Goal: Obtain resource: Download file/media

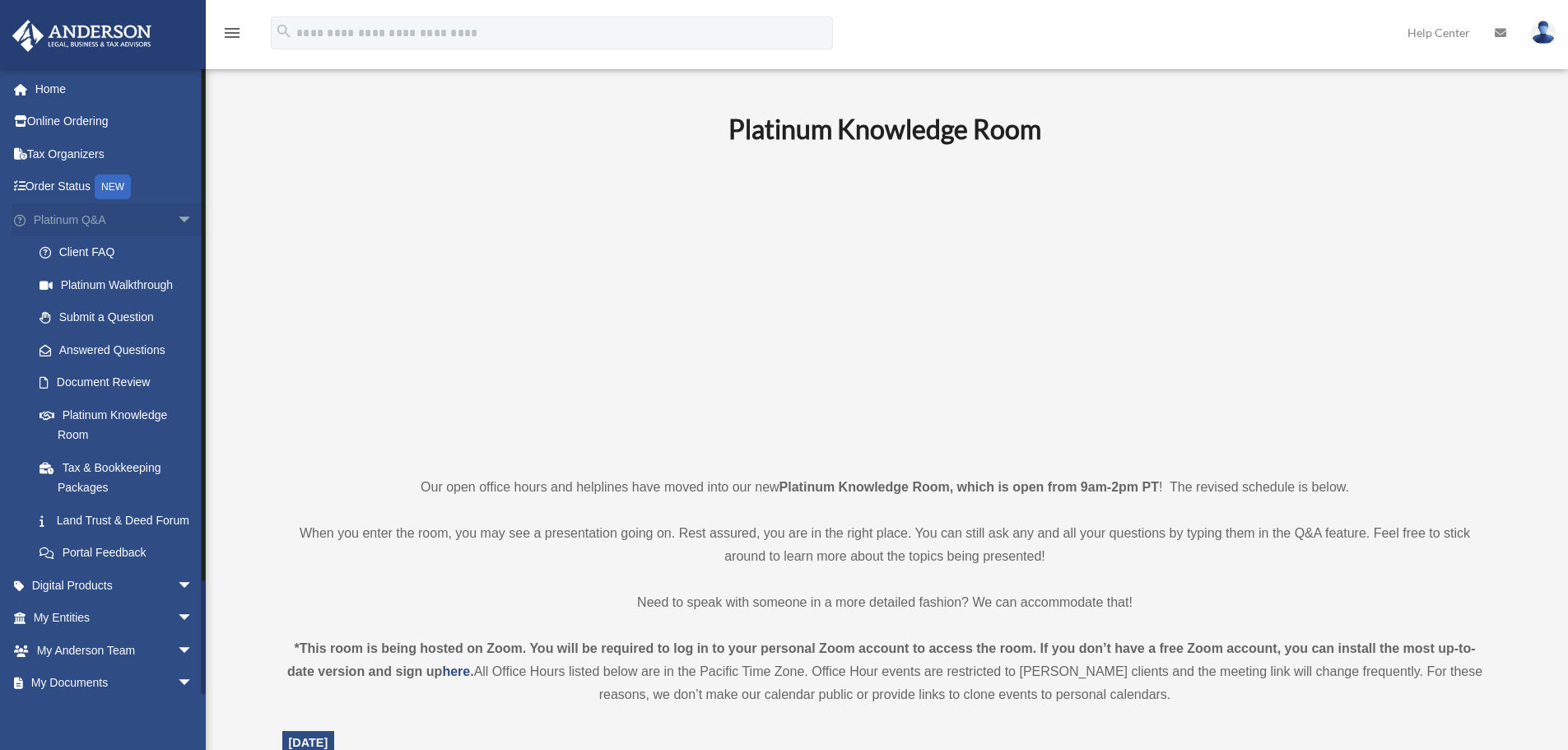
click at [177, 224] on span "arrow_drop_down" at bounding box center [193, 220] width 33 height 33
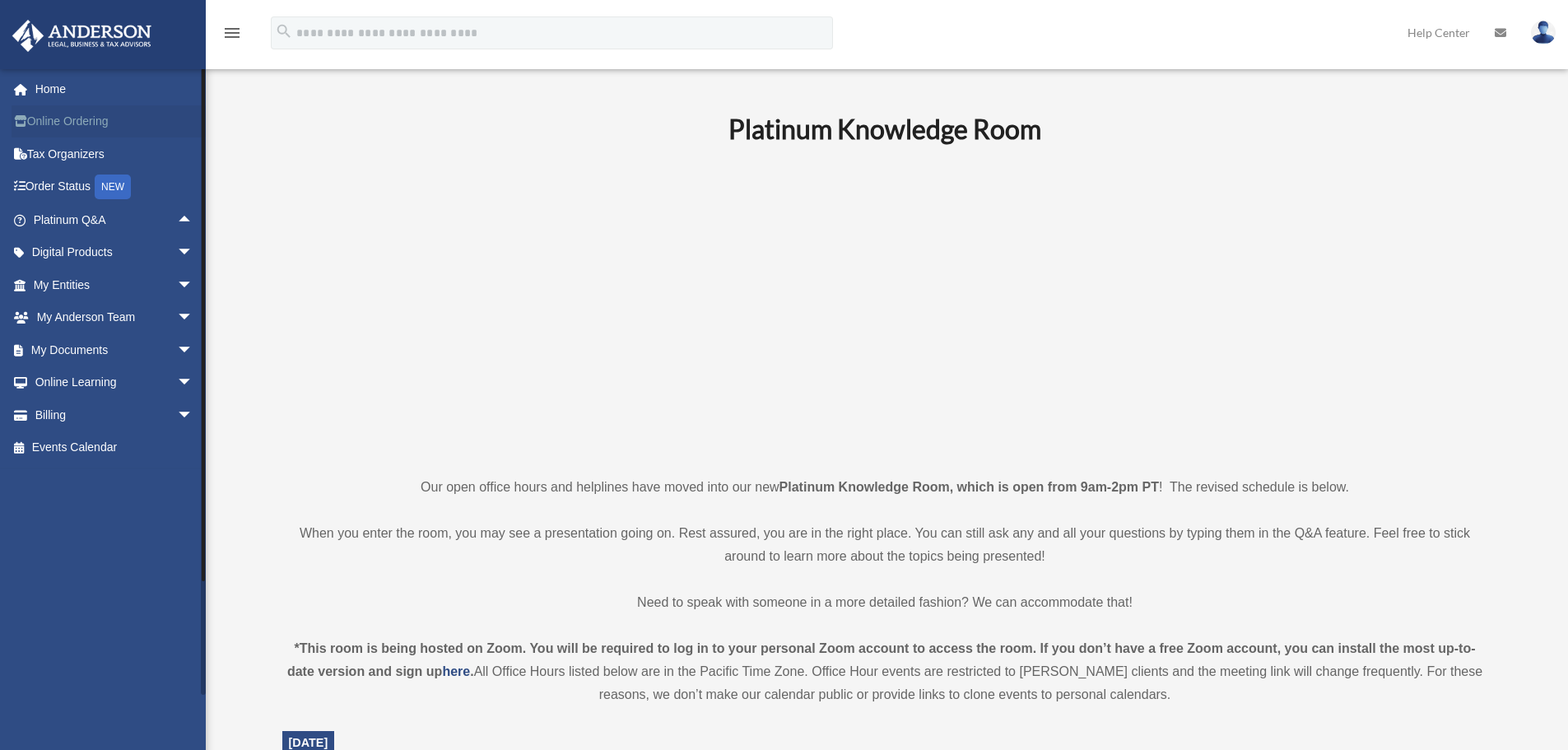
click at [94, 123] on link "Online Ordering" at bounding box center [115, 122] width 206 height 33
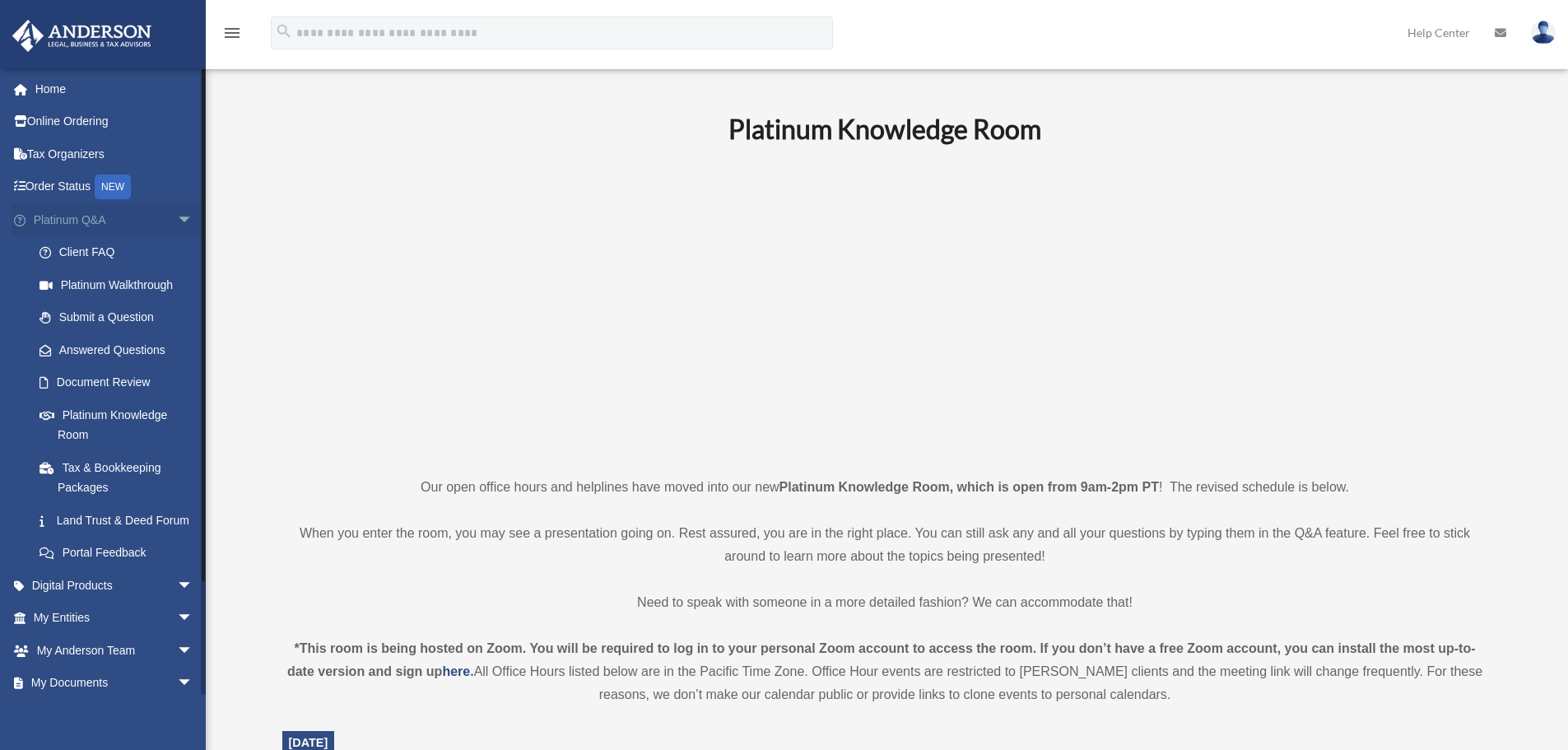
click at [177, 220] on span "arrow_drop_down" at bounding box center [193, 220] width 33 height 33
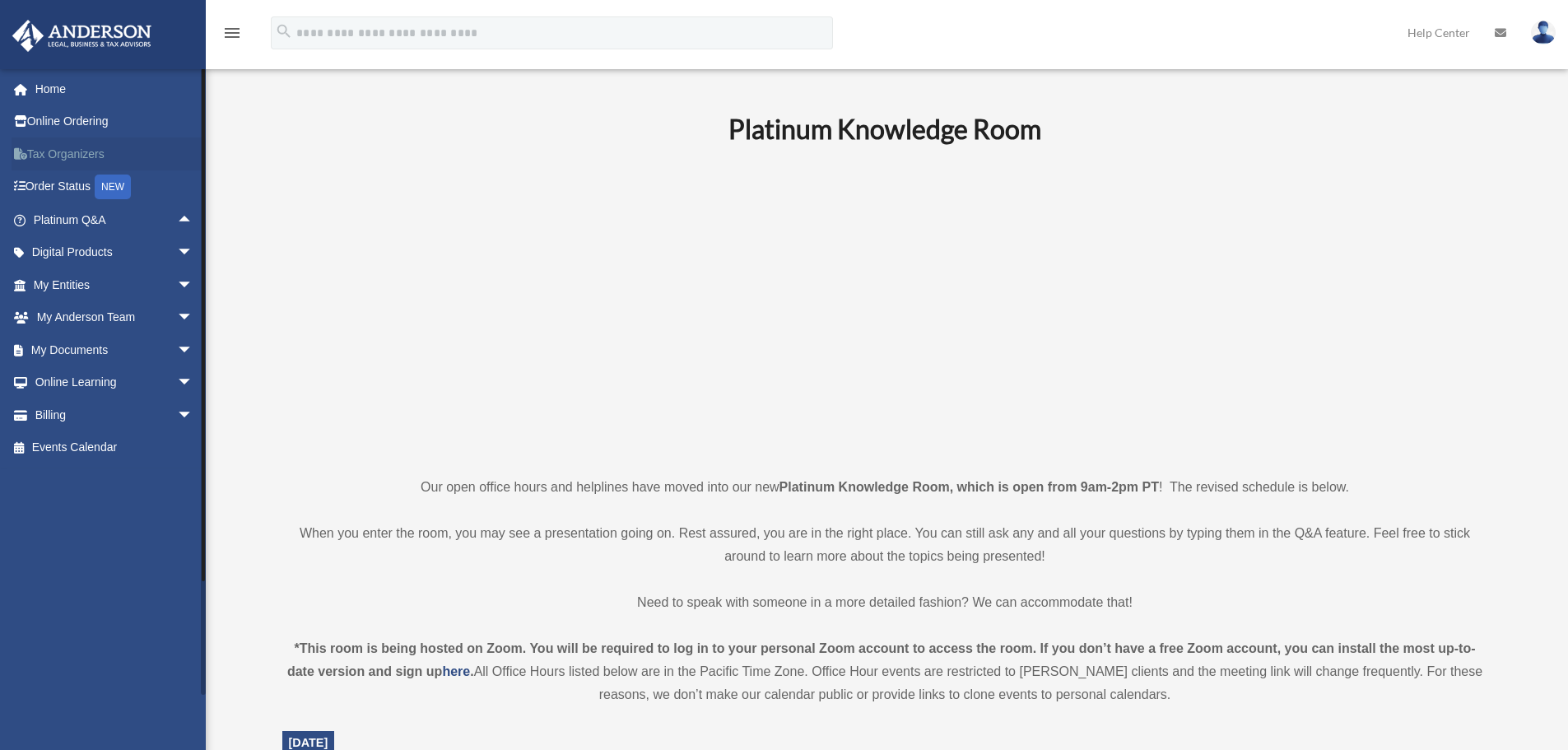
click at [82, 156] on link "Tax Organizers" at bounding box center [115, 154] width 206 height 33
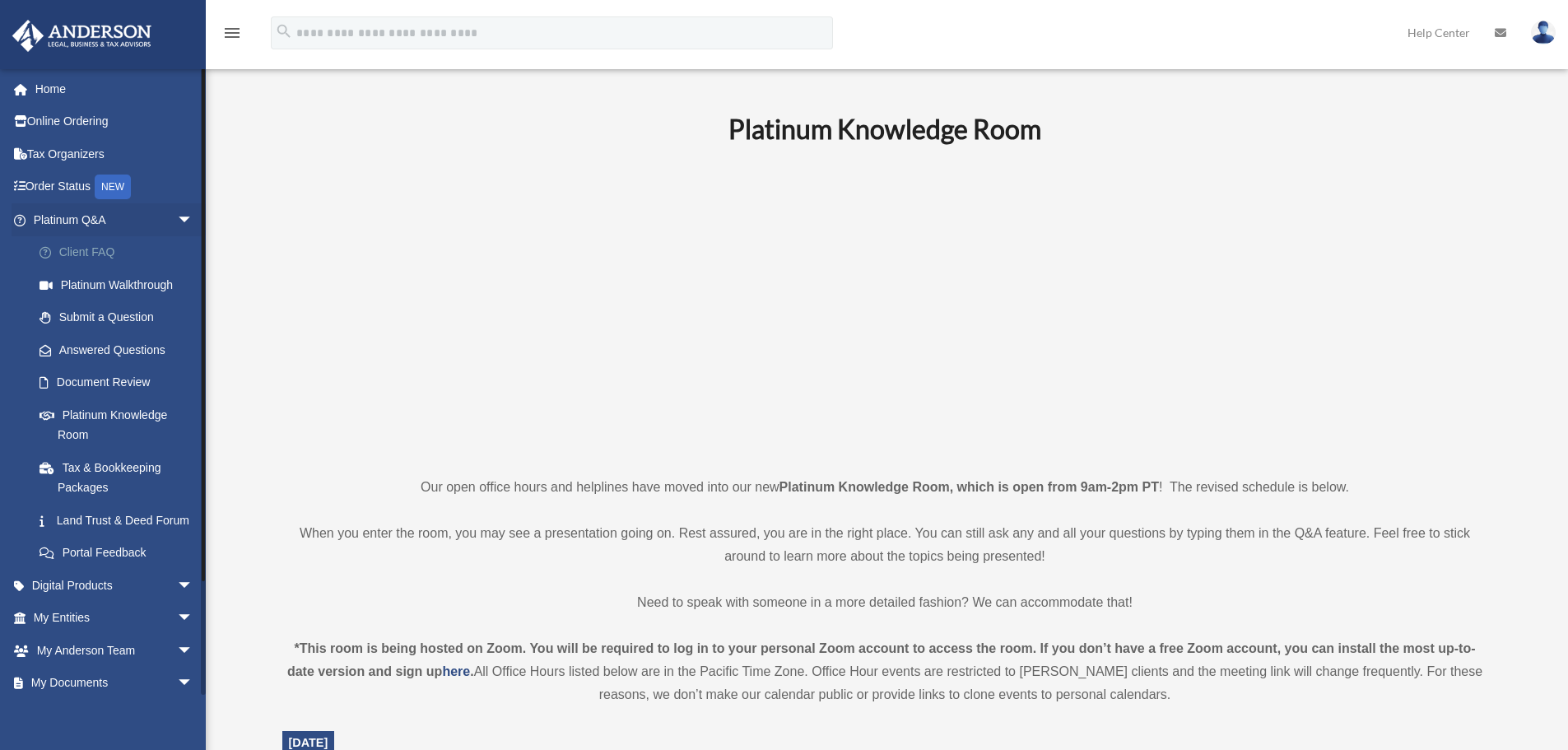
click at [98, 247] on link "Client FAQ" at bounding box center [120, 253] width 195 height 33
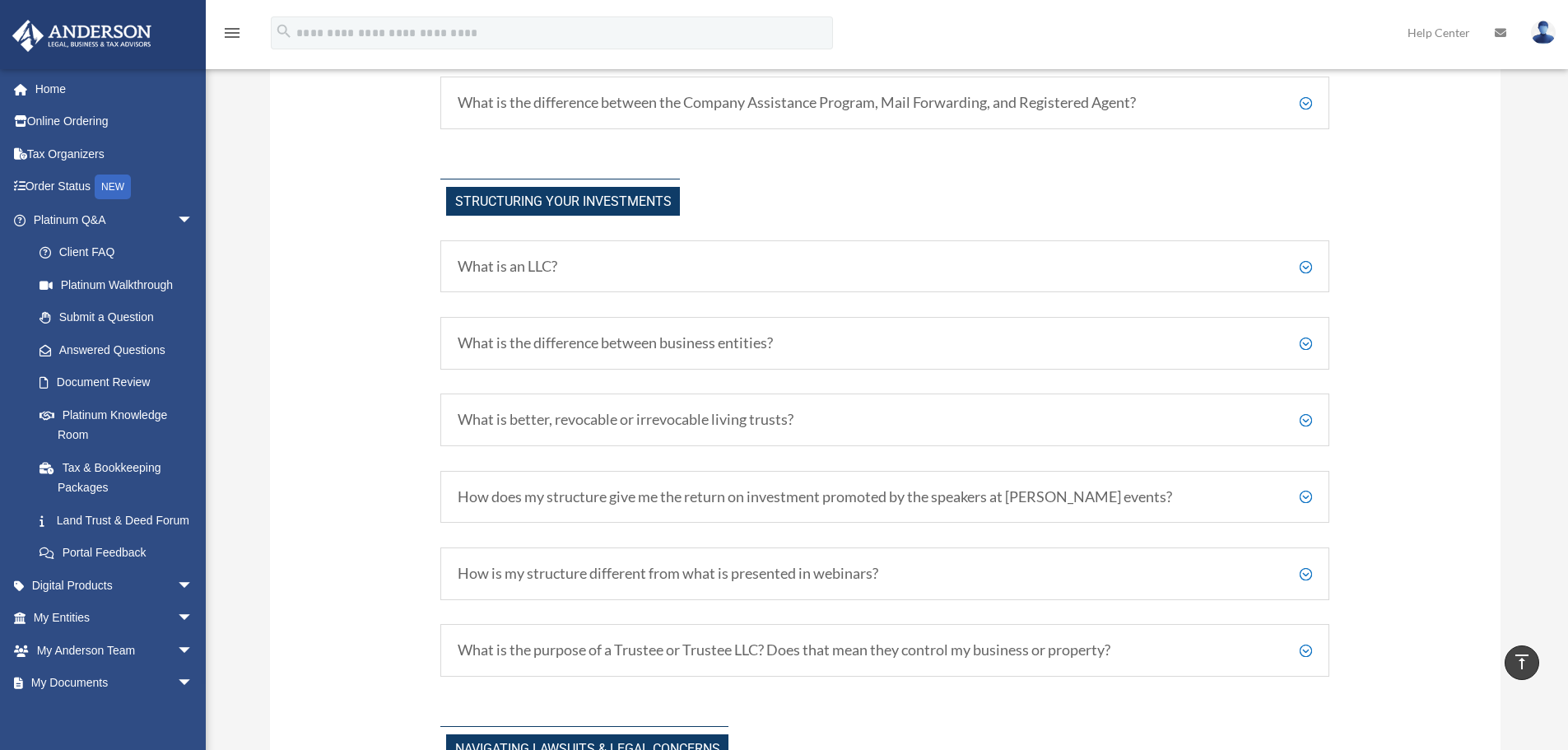
scroll to position [823, 0]
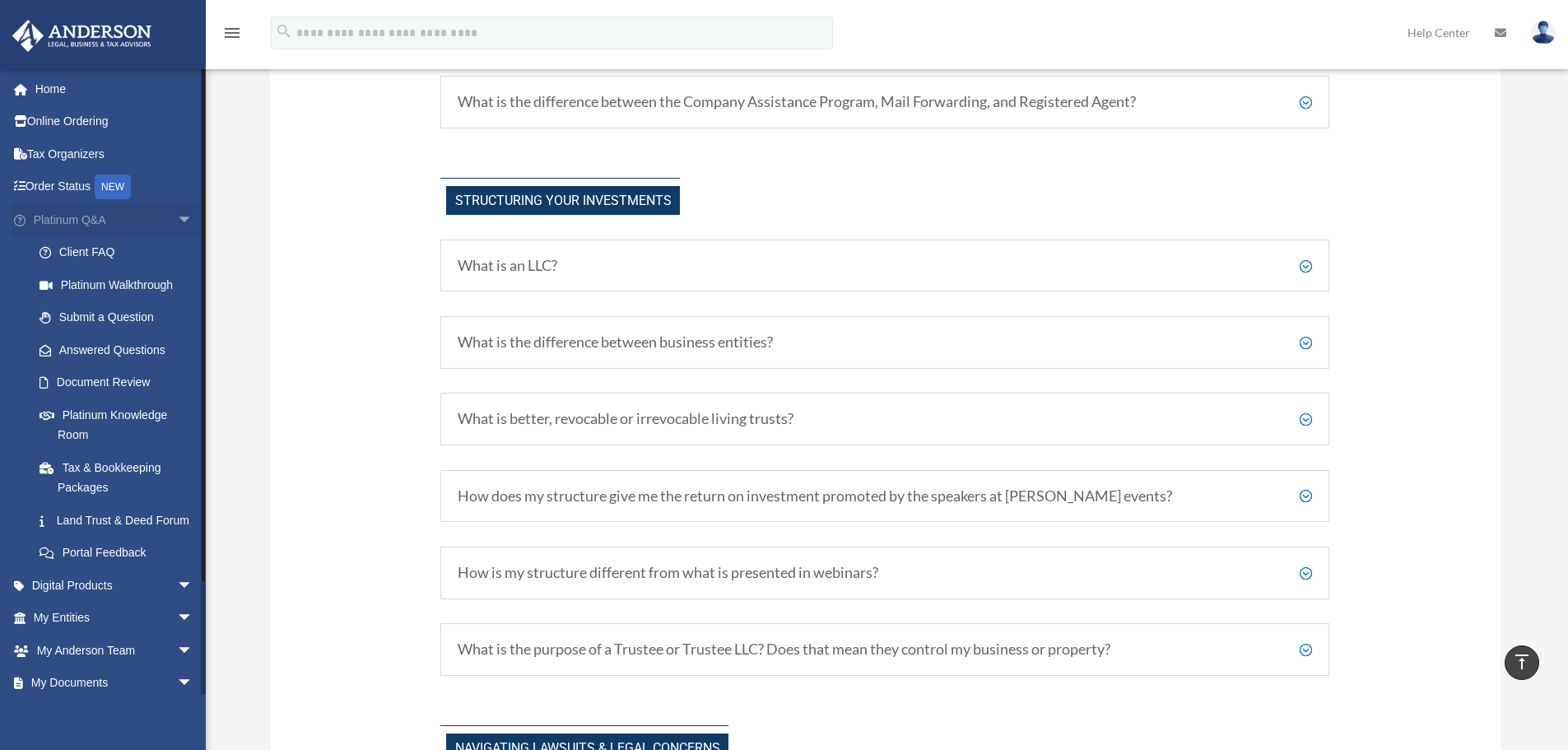
click at [177, 223] on span "arrow_drop_down" at bounding box center [193, 220] width 33 height 33
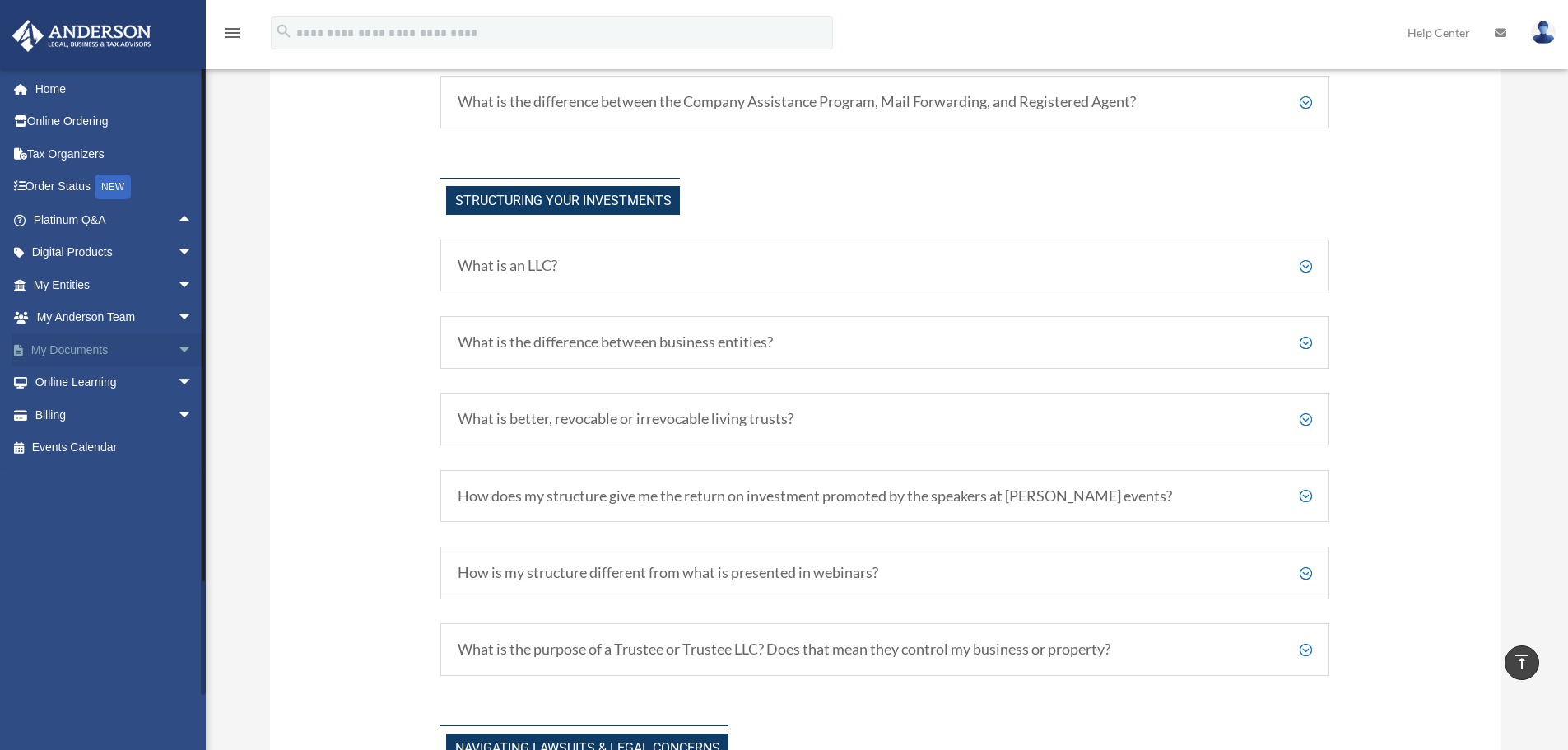
click at [177, 347] on span "arrow_drop_down" at bounding box center [193, 349] width 33 height 33
click at [78, 381] on link "Box" at bounding box center [120, 383] width 195 height 33
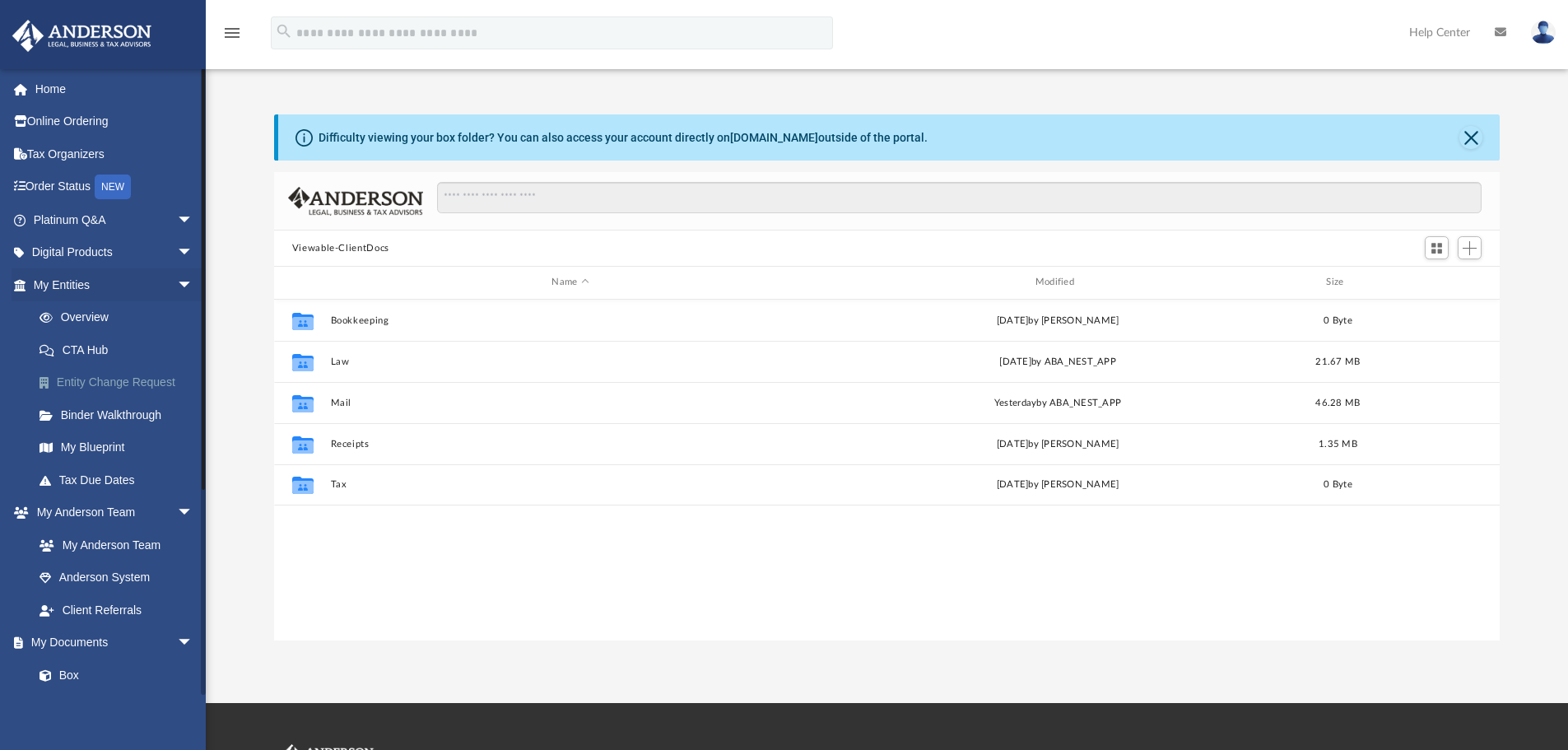
scroll to position [362, 1213]
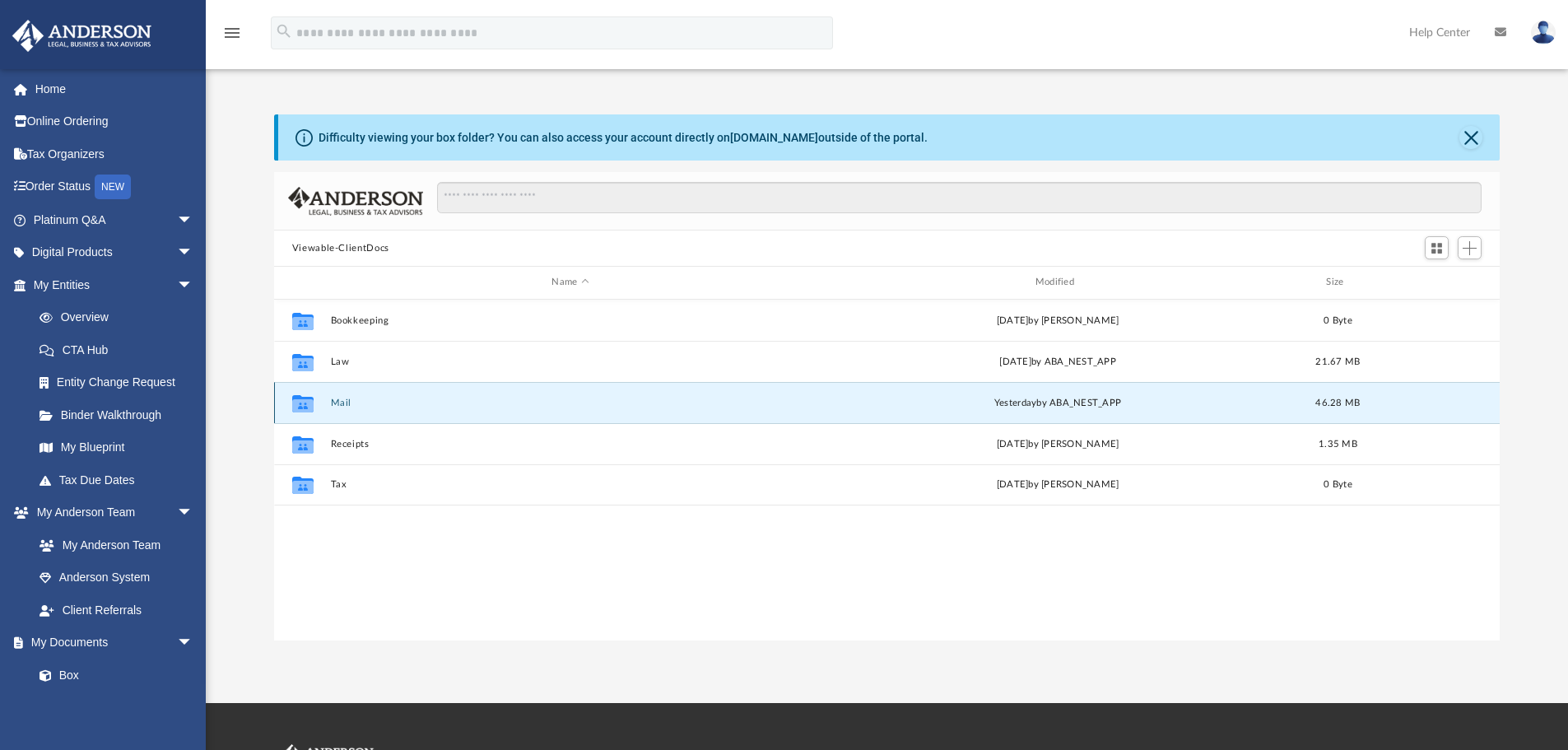
click at [336, 400] on button "Mail" at bounding box center [569, 402] width 480 height 11
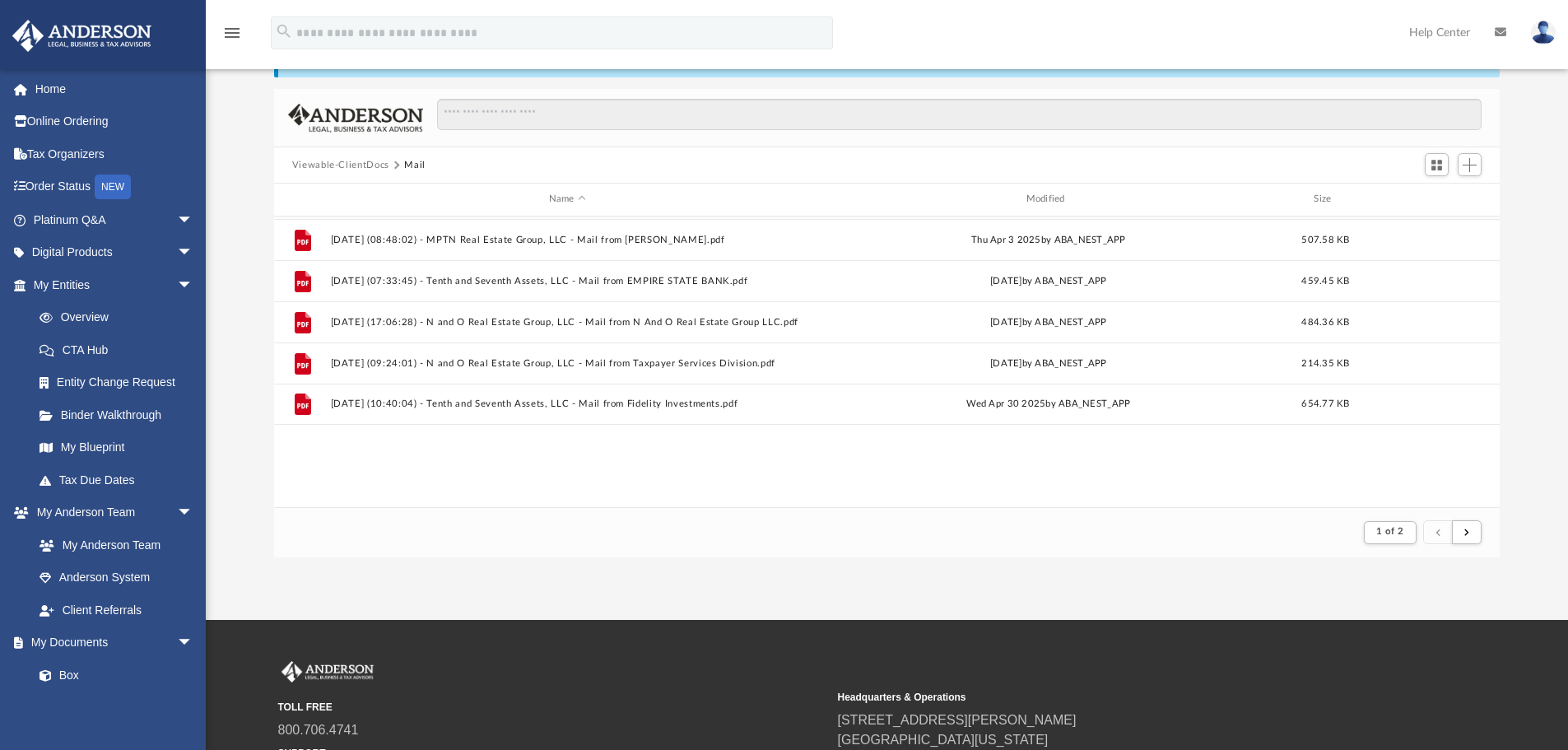
scroll to position [38, 0]
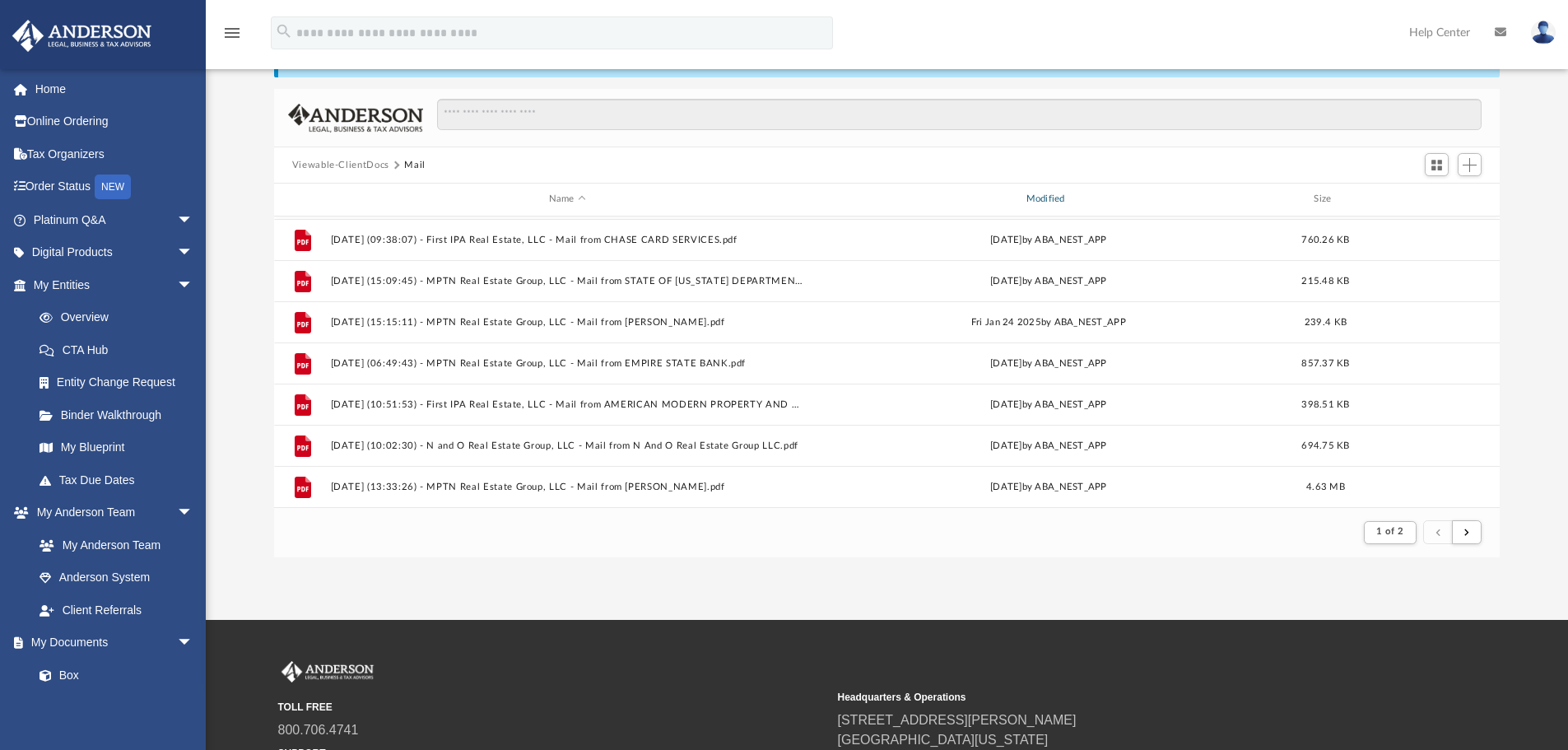
click at [1037, 195] on div "Modified" at bounding box center [1048, 198] width 474 height 15
click at [1054, 198] on div "Modified" at bounding box center [1048, 198] width 474 height 15
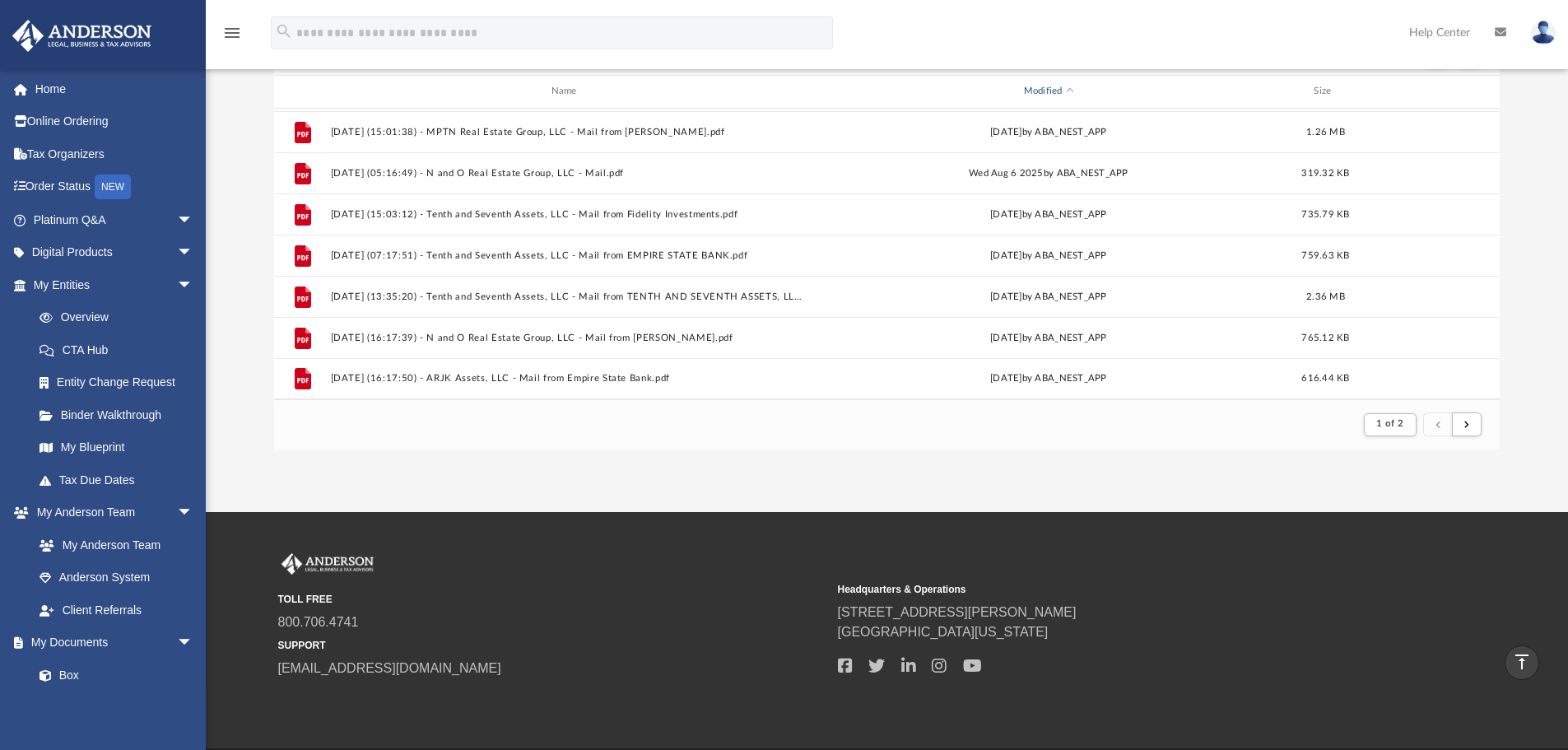
scroll to position [139, 0]
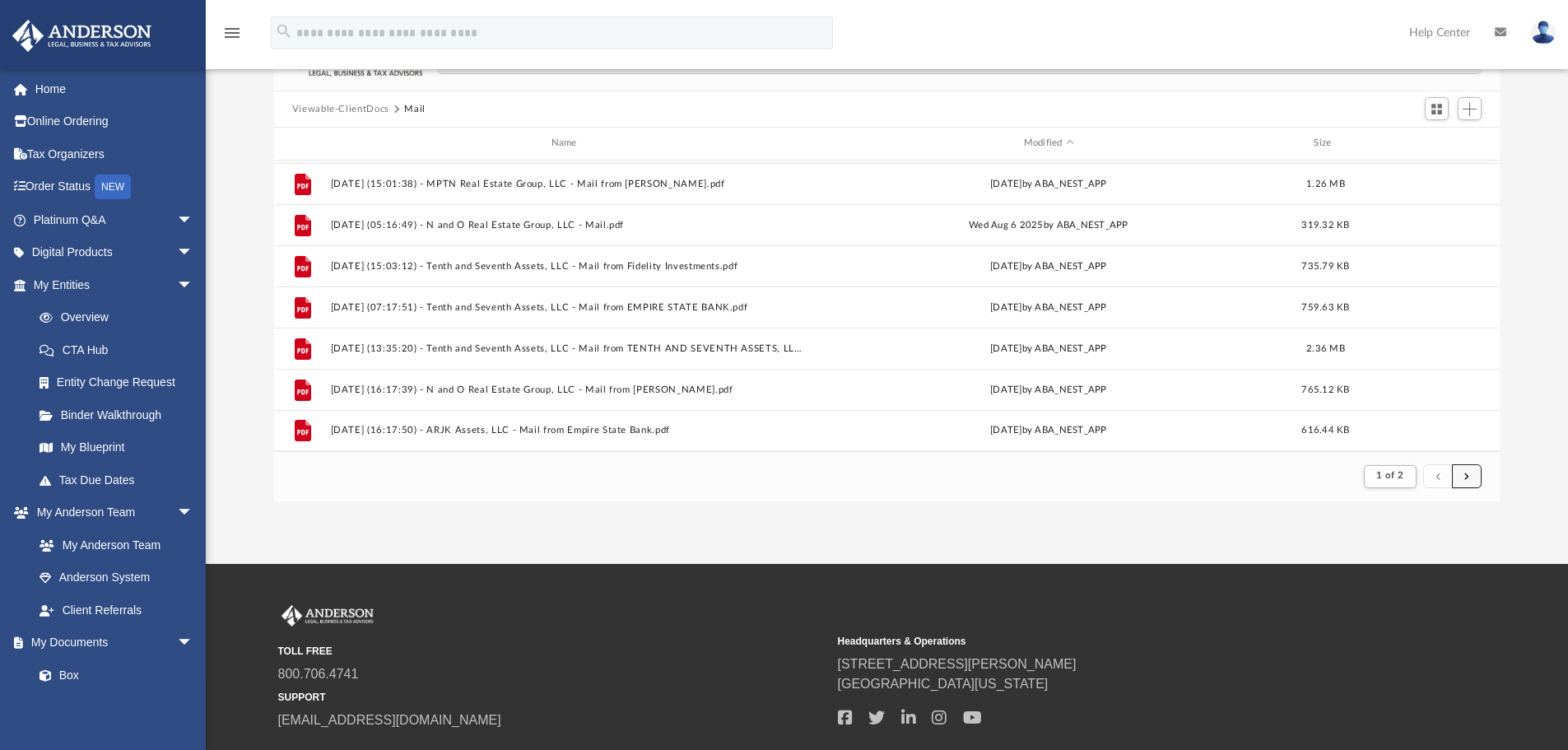
click at [1473, 483] on button "submit" at bounding box center [1467, 476] width 29 height 24
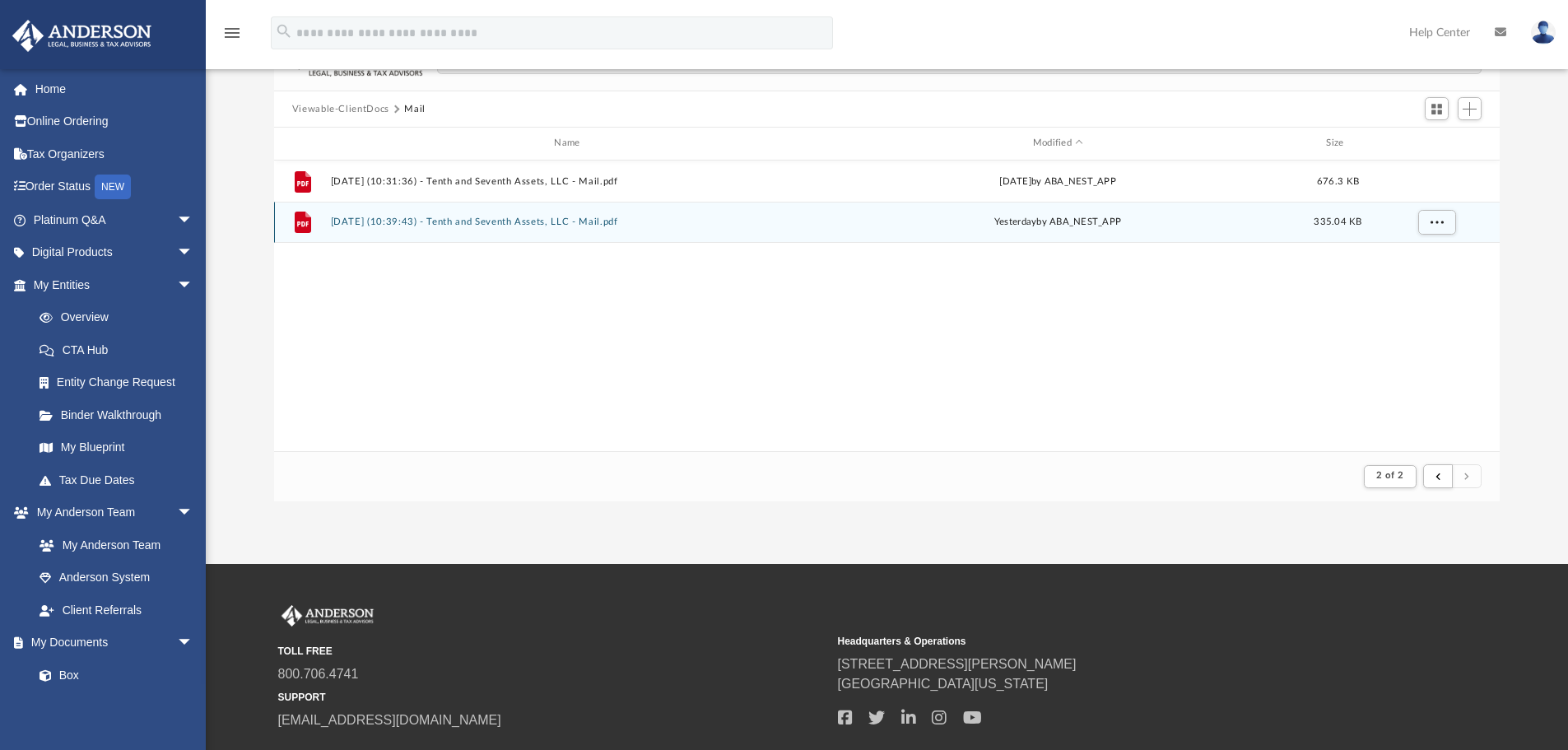
click at [460, 228] on div "File 2025.09.09 (10:39:43) - Tenth and Seventh Assets, LLC - Mail.pdf yesterday…" at bounding box center [887, 222] width 1226 height 41
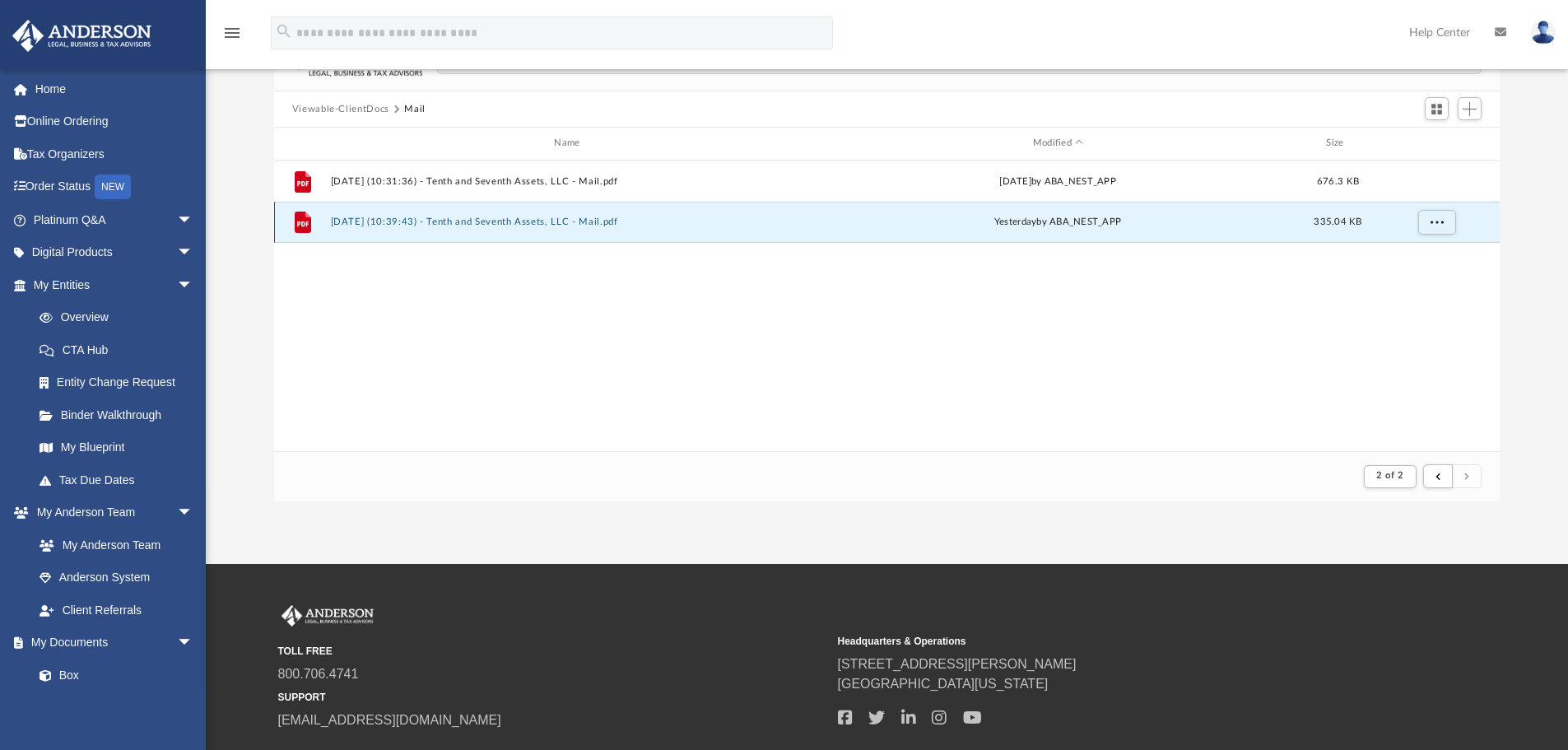
click at [539, 221] on button "2025.09.09 (10:39:43) - Tenth and Seventh Assets, LLC - Mail.pdf" at bounding box center [569, 221] width 480 height 11
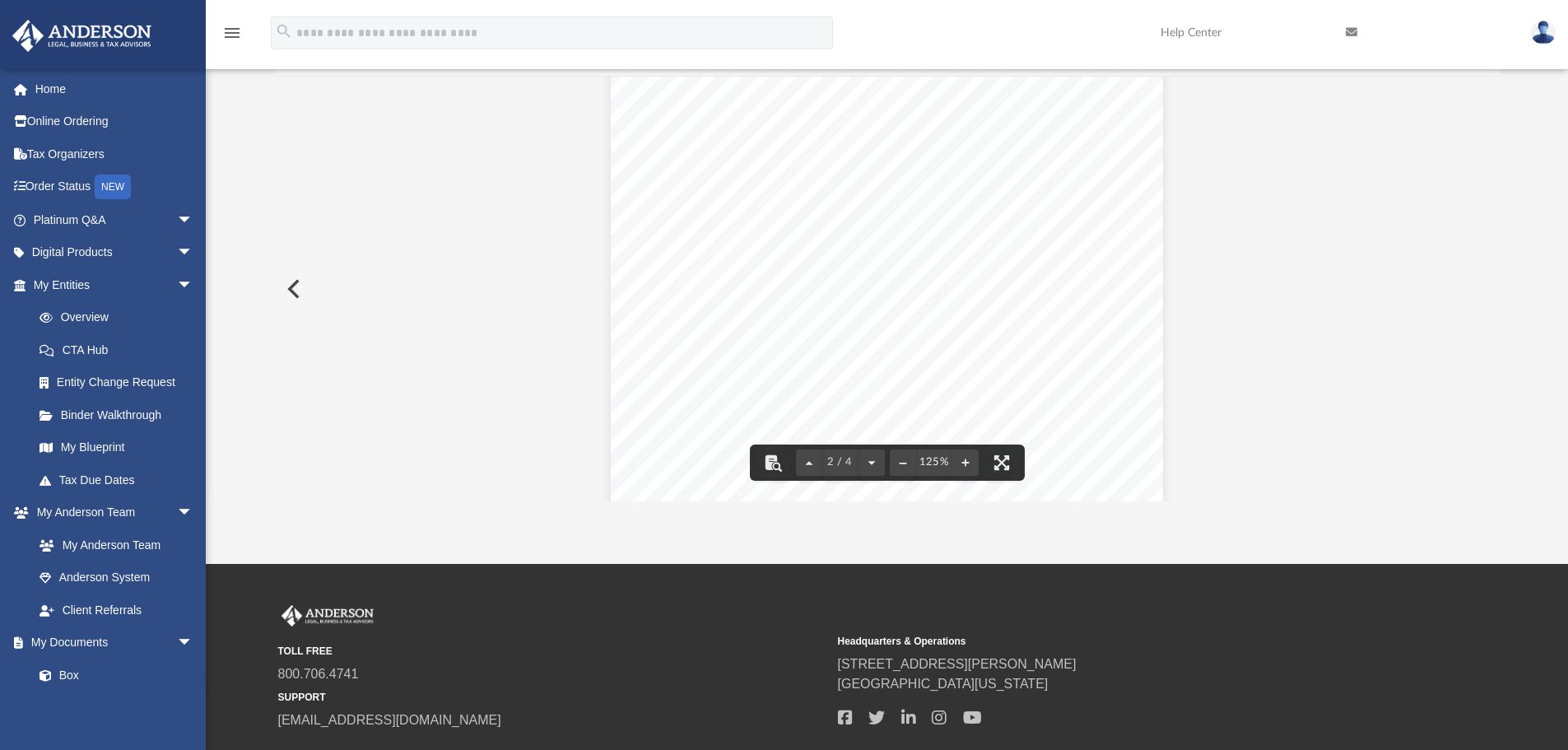
scroll to position [823, 0]
click at [288, 294] on button "Preview" at bounding box center [292, 289] width 36 height 46
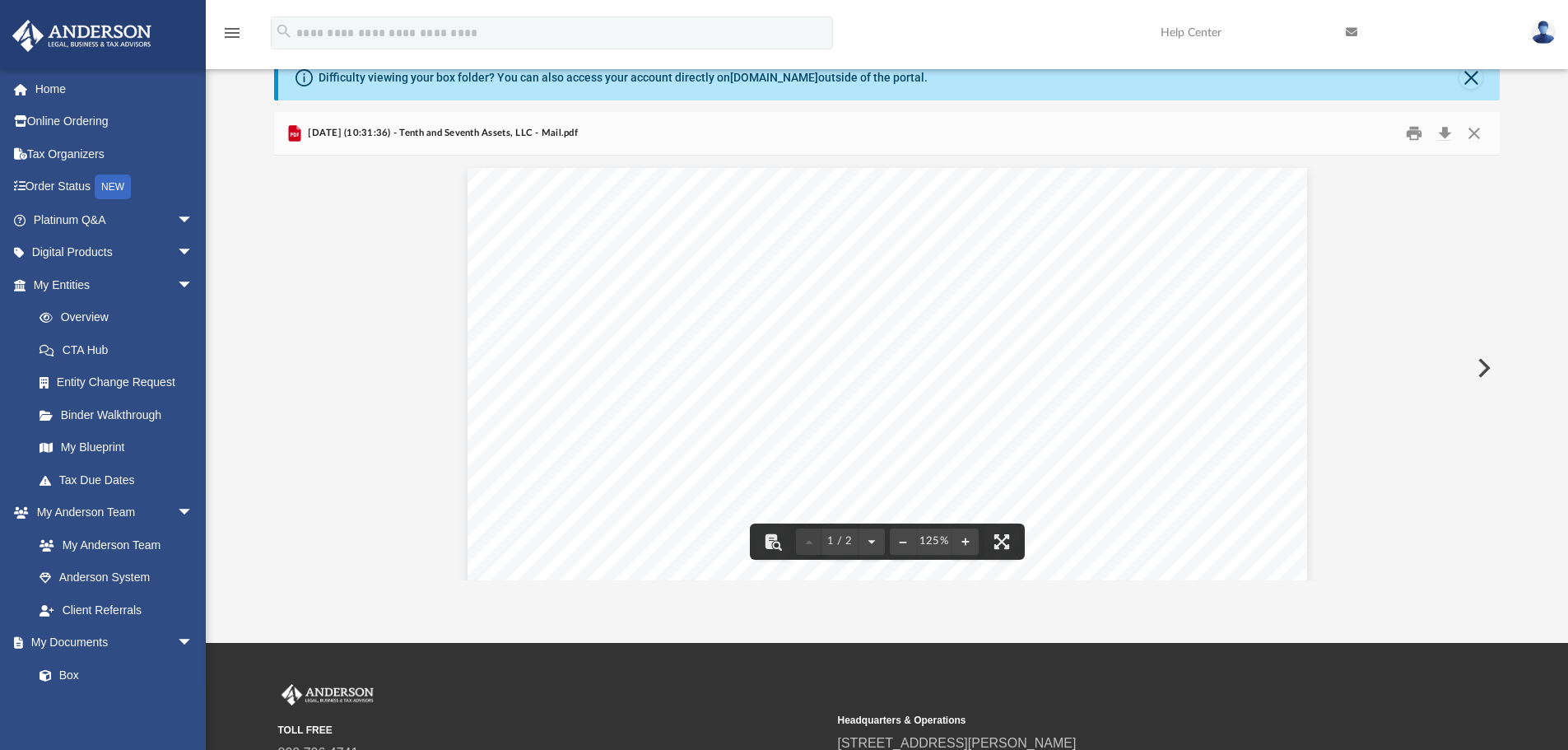
scroll to position [0, 0]
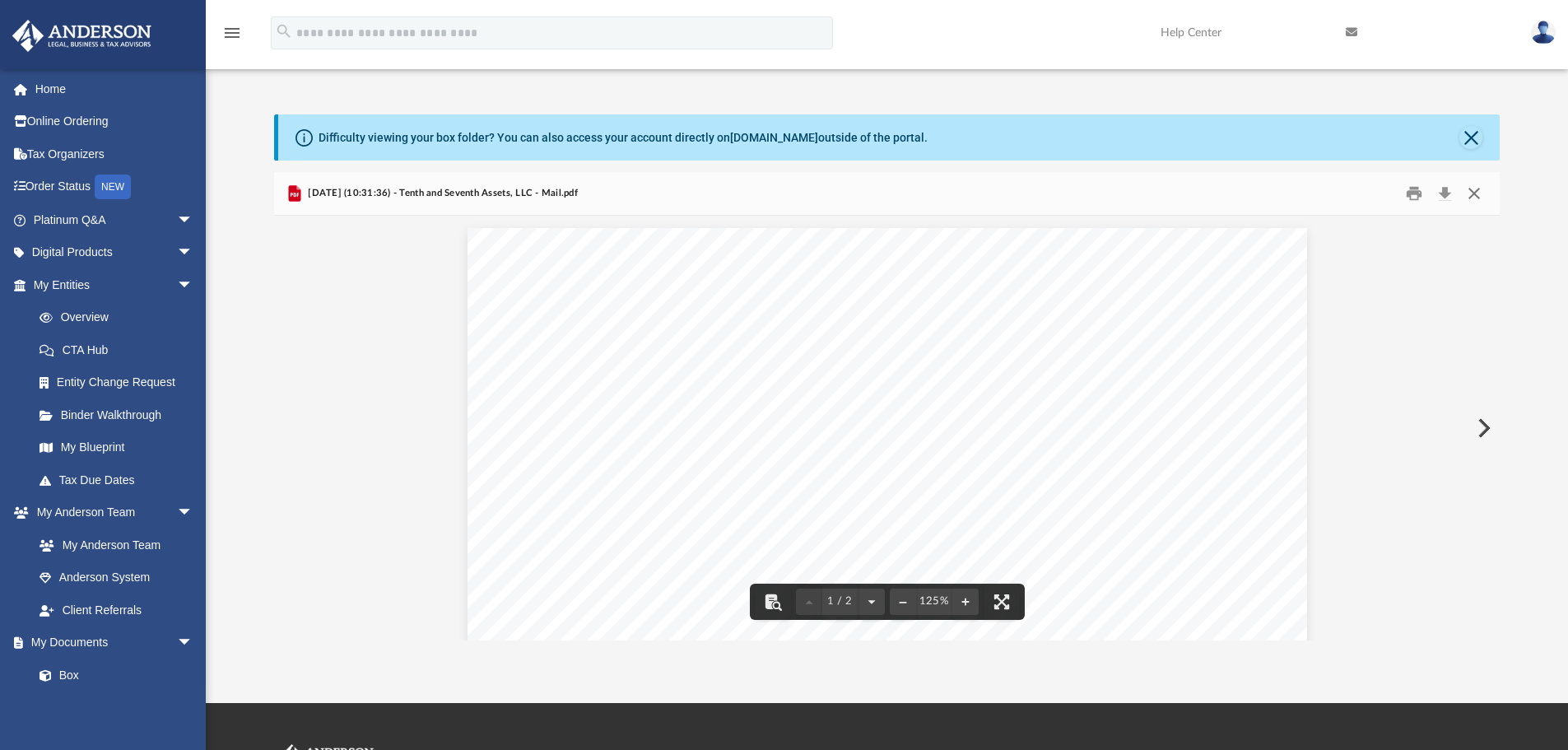
click at [1477, 191] on button "Close" at bounding box center [1474, 193] width 29 height 26
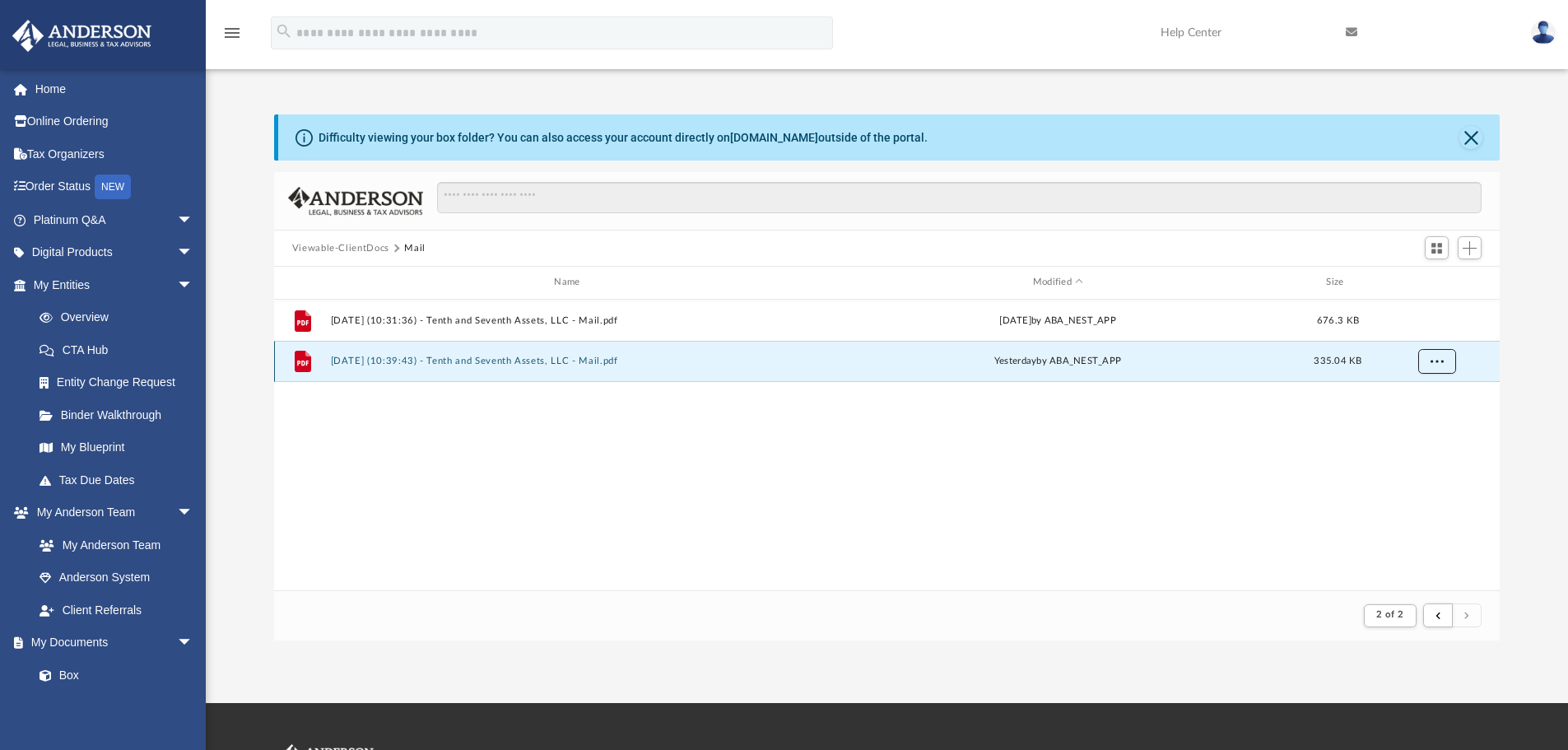
click at [1434, 364] on span "More options" at bounding box center [1435, 360] width 13 height 9
click at [1274, 431] on div "File 2025.08.21 (10:31:36) - Tenth and Seventh Assets, LLC - Mail.pdf Thu Aug 2…" at bounding box center [887, 445] width 1226 height 291
click at [1470, 134] on button "Close" at bounding box center [1470, 136] width 23 height 23
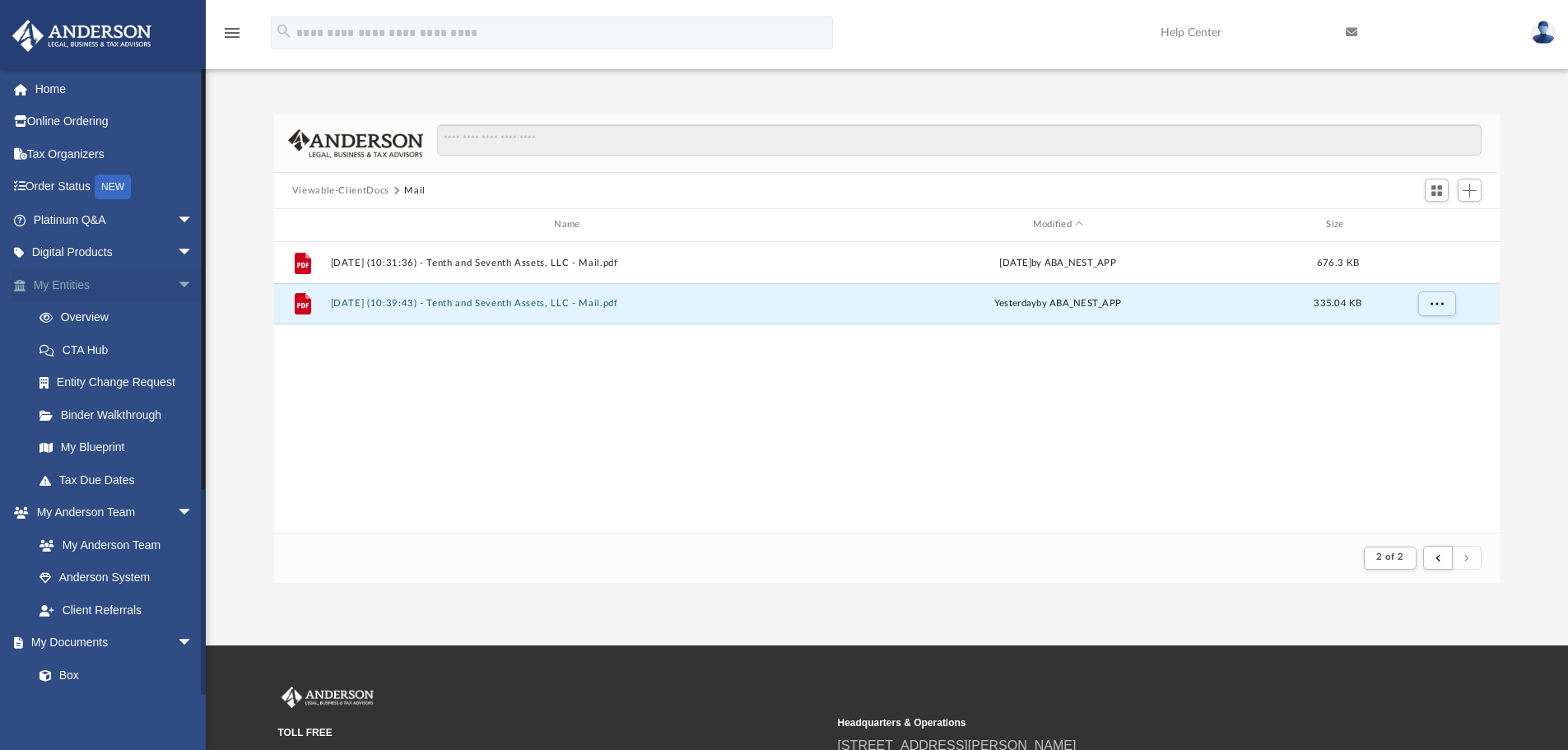
click at [44, 290] on link "My Entities arrow_drop_down" at bounding box center [115, 285] width 206 height 33
click at [59, 92] on link "Home" at bounding box center [115, 89] width 206 height 33
